Goal: Transaction & Acquisition: Purchase product/service

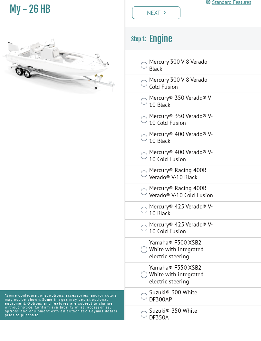
scroll to position [6, 0]
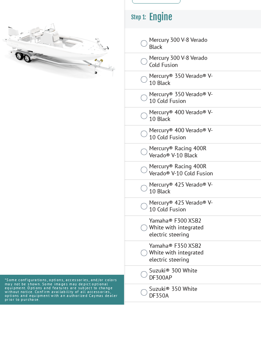
click at [205, 322] on label "Suzuki® 350 White DF350A" at bounding box center [182, 329] width 66 height 15
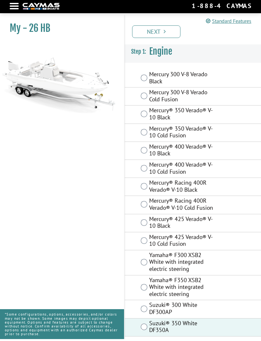
scroll to position [0, 0]
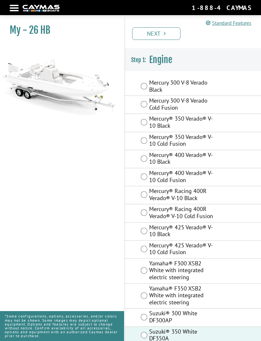
click at [161, 34] on link "Next" at bounding box center [156, 33] width 48 height 13
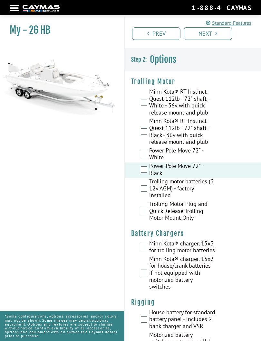
click at [151, 187] on label "Trolling motor batteries (3 12v AGM) - factory installed" at bounding box center [182, 189] width 66 height 23
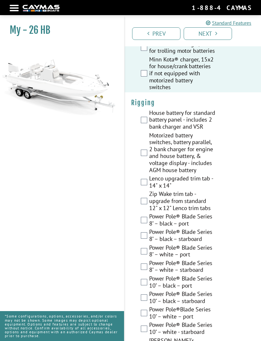
scroll to position [198, 0]
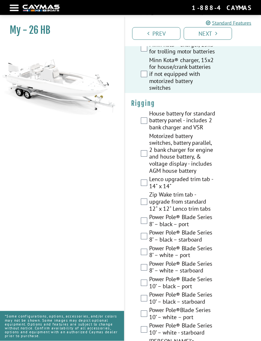
click at [150, 155] on label "Motorized battery switches, battery parallel, 2 bank charger for engine and hou…" at bounding box center [182, 154] width 66 height 43
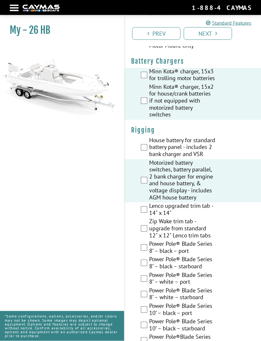
scroll to position [168, 0]
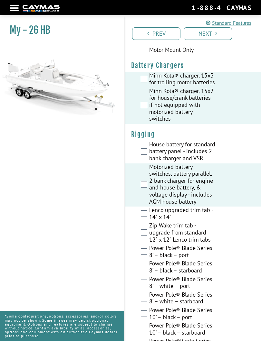
click at [149, 108] on label "Minn Kota® charger, 15x2 for house/crank batteries if not equipped with motoriz…" at bounding box center [182, 105] width 66 height 36
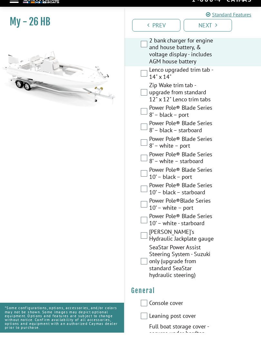
scroll to position [300, 0]
click at [150, 97] on label "Zip Wake trim tab - upgrade from standard 12" x 12" Lenco trim tabs" at bounding box center [182, 101] width 66 height 23
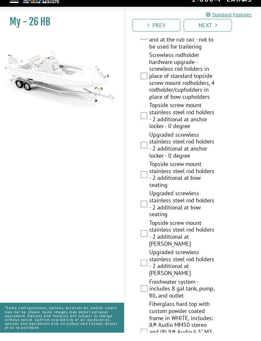
scroll to position [601, 0]
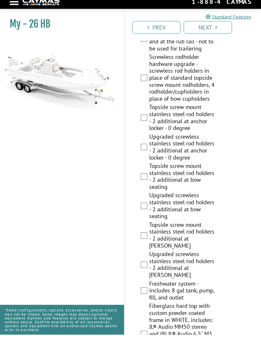
click at [149, 75] on label "Screwless rodholder hardware upgrade - screwless rod holders in place of standa…" at bounding box center [182, 85] width 66 height 50
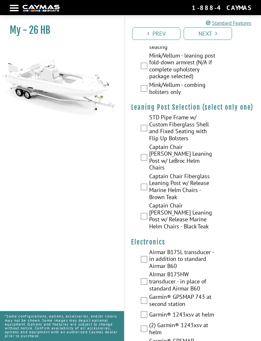
scroll to position [2096, 0]
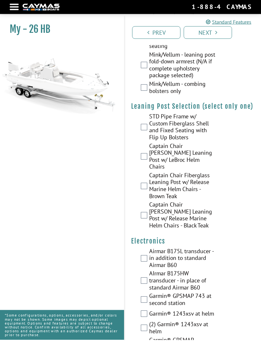
click at [188, 114] on label "STD Pipe Frame w/ Custom Fiberglass Shell and Fixed Seating with Flip Up Bolste…" at bounding box center [182, 128] width 66 height 29
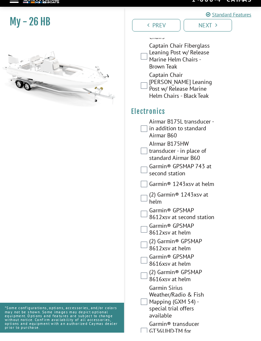
scroll to position [2220, 0]
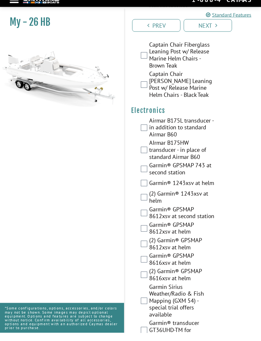
click at [177, 125] on label "Airmar B175L transducer - in addition to standard Airmar B60" at bounding box center [182, 136] width 66 height 23
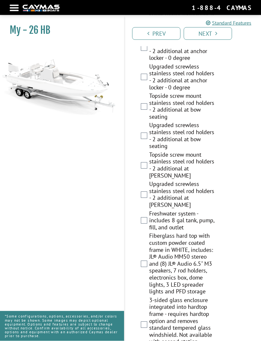
scroll to position [675, 0]
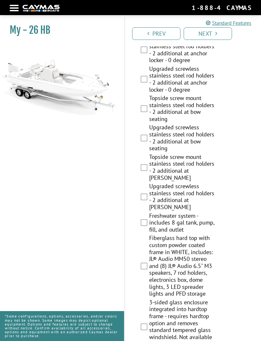
click at [16, 8] on div at bounding box center [14, 7] width 9 height 1
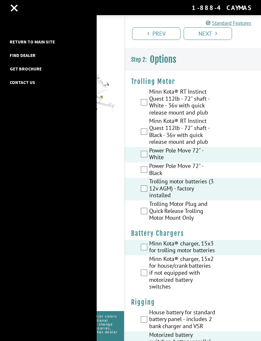
click at [48, 42] on link "Return to main site" at bounding box center [31, 42] width 51 height 8
